Goal: Find specific page/section: Find specific page/section

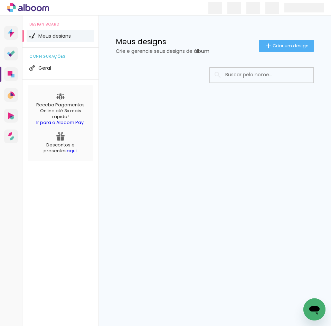
drag, startPoint x: 0, startPoint y: 0, endPoint x: 243, endPoint y: 76, distance: 254.4
click at [243, 76] on input at bounding box center [271, 75] width 98 height 14
drag, startPoint x: 241, startPoint y: 75, endPoint x: 304, endPoint y: 76, distance: 62.9
click at [304, 76] on div "[PERSON_NAME]" at bounding box center [262, 75] width 104 height 14
type input "VITOR"
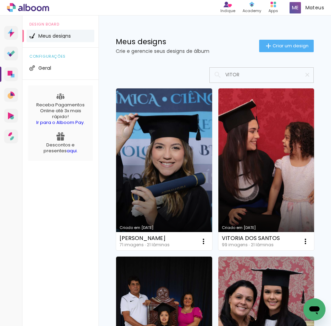
drag, startPoint x: 254, startPoint y: 78, endPoint x: 201, endPoint y: 80, distance: 52.9
click at [201, 80] on div at bounding box center [215, 75] width 198 height 16
type input "vitor"
type paper-input "vitor"
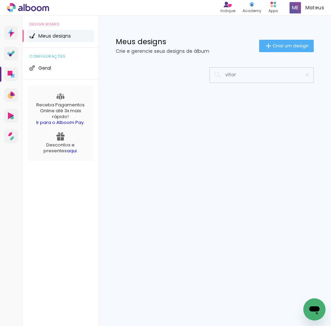
type input "vitor"
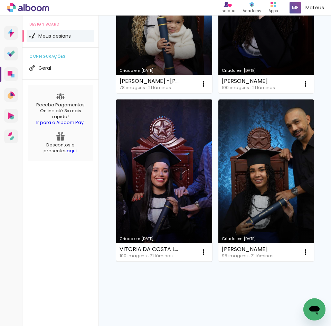
scroll to position [1168, 0]
